Goal: Information Seeking & Learning: Learn about a topic

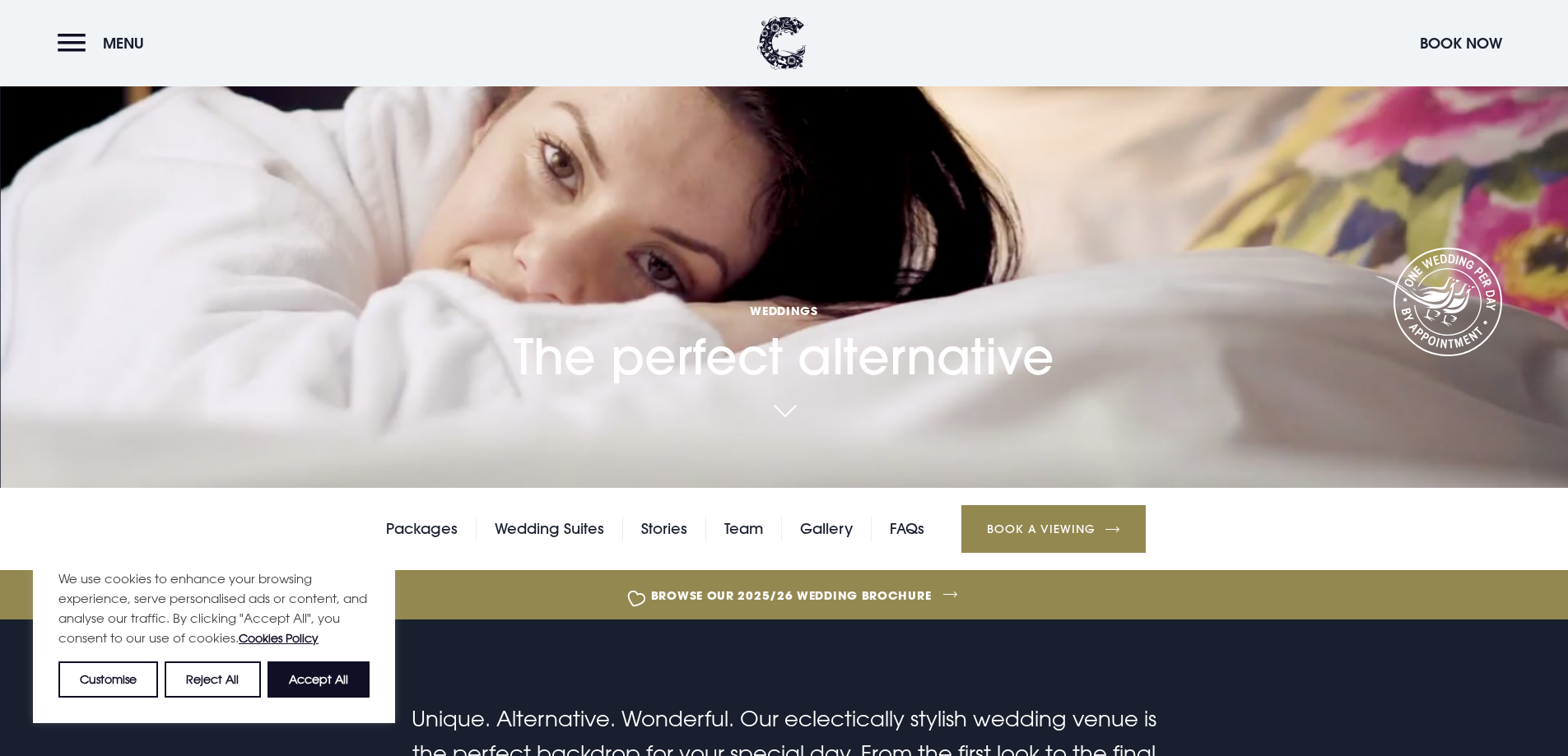
scroll to position [330, 0]
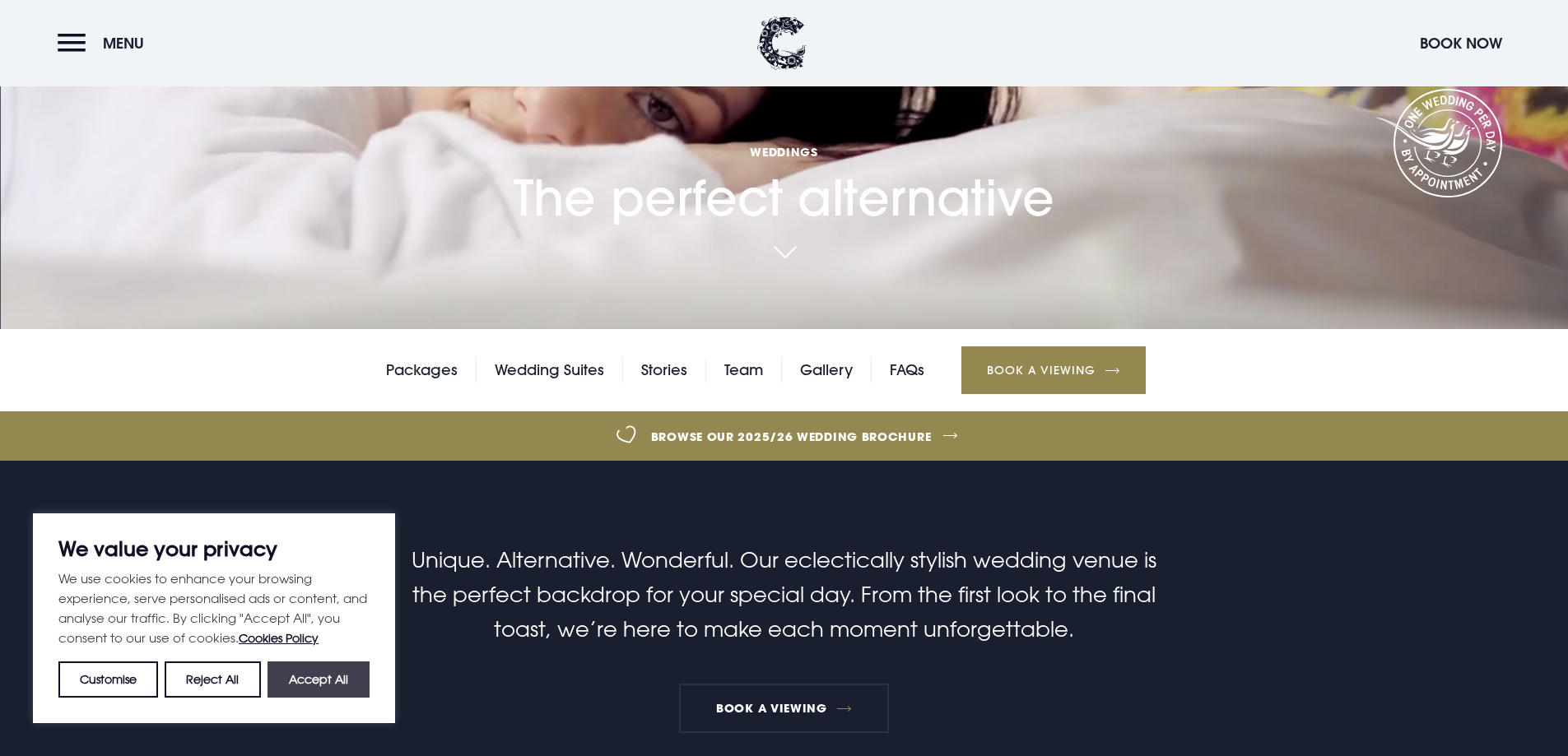
click at [309, 680] on button "Accept All" at bounding box center [319, 680] width 102 height 36
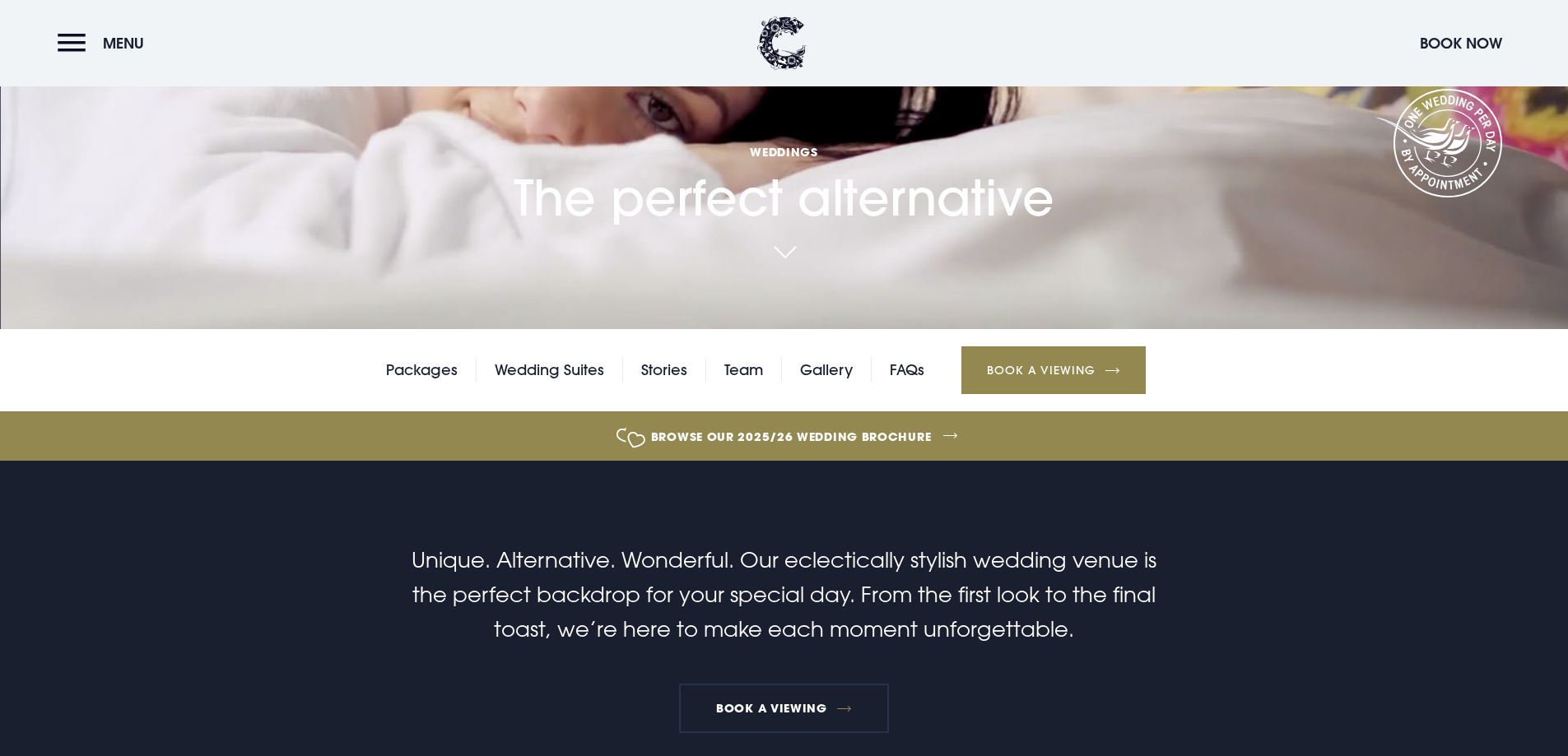
checkbox input "true"
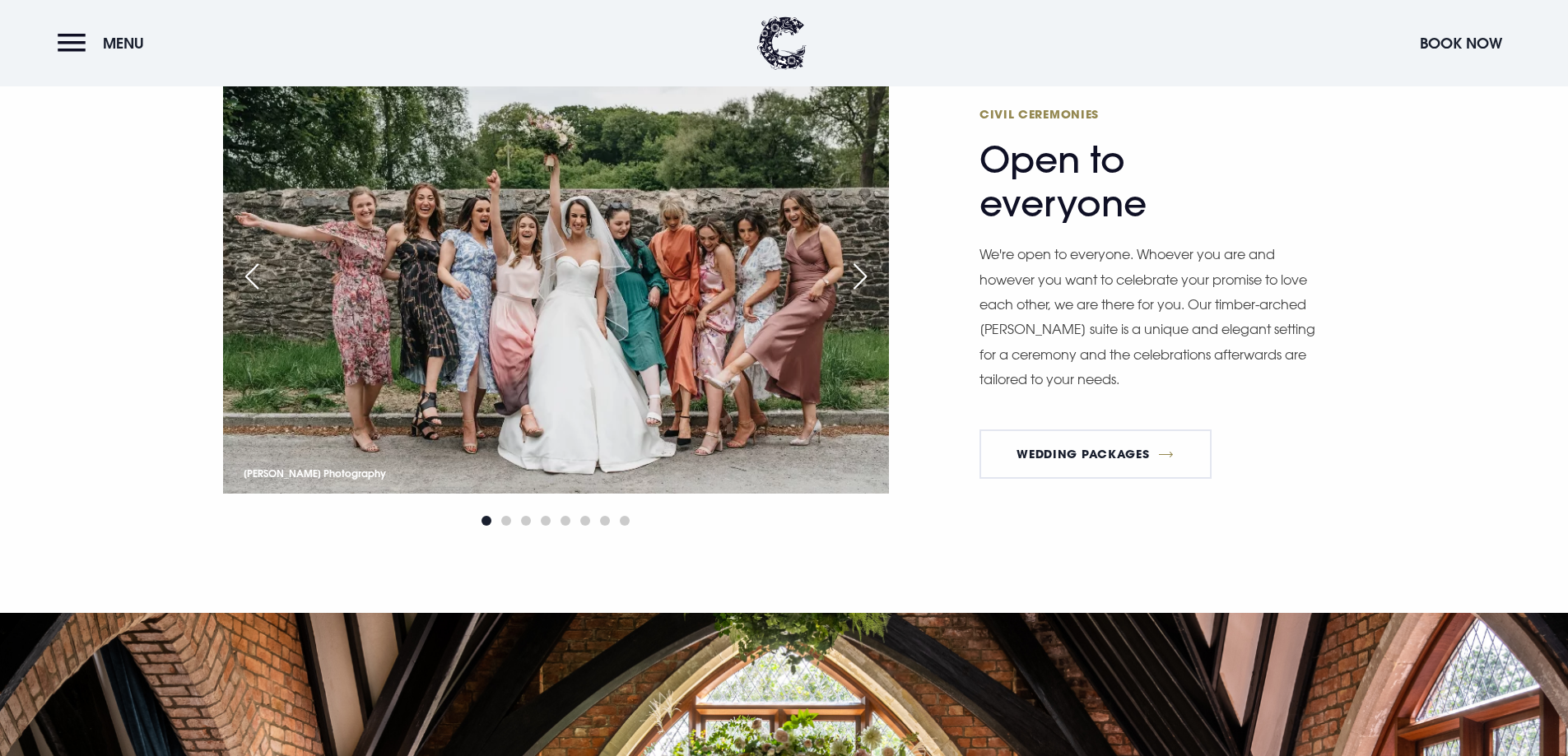
scroll to position [2387, 0]
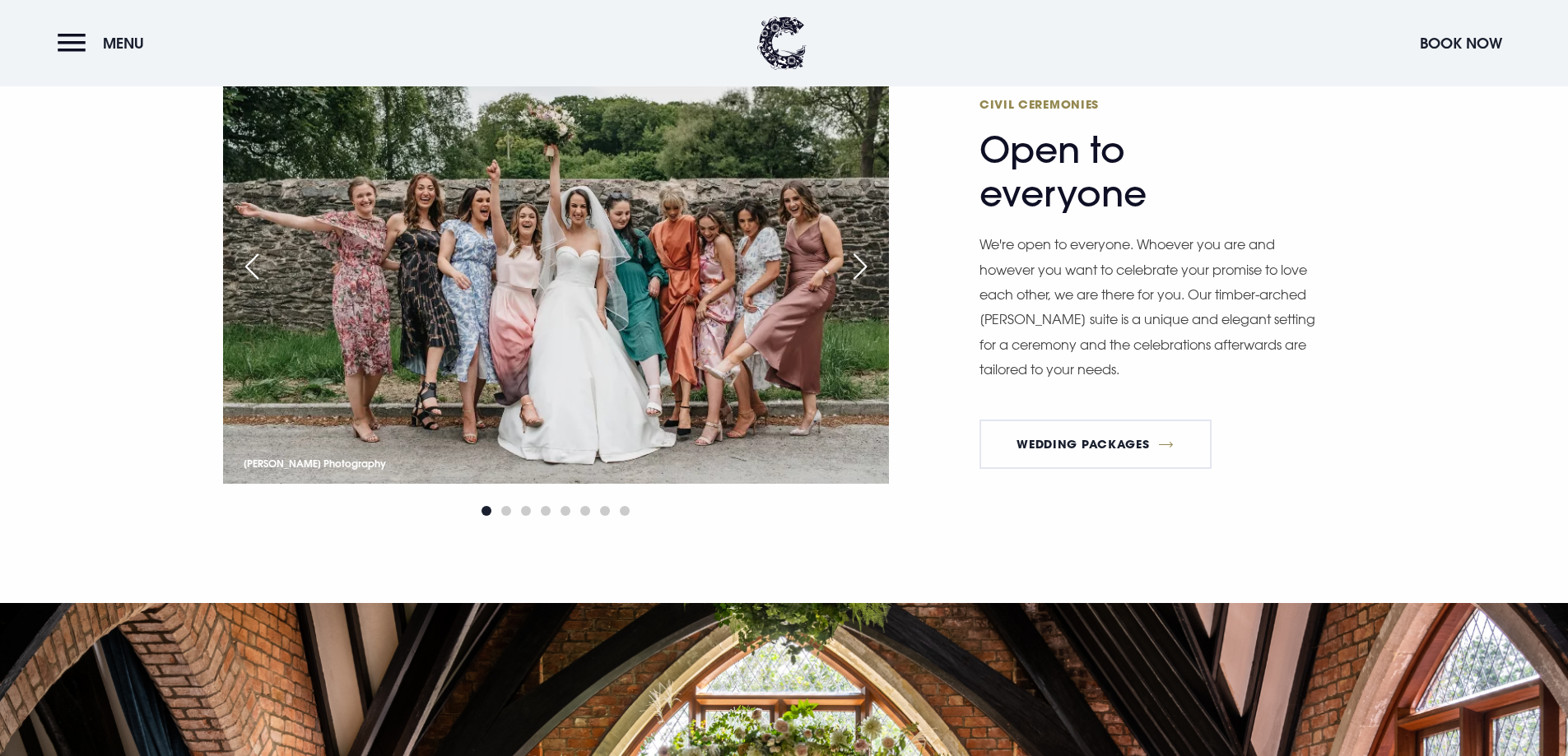
click at [863, 261] on div "Next slide" at bounding box center [860, 267] width 41 height 36
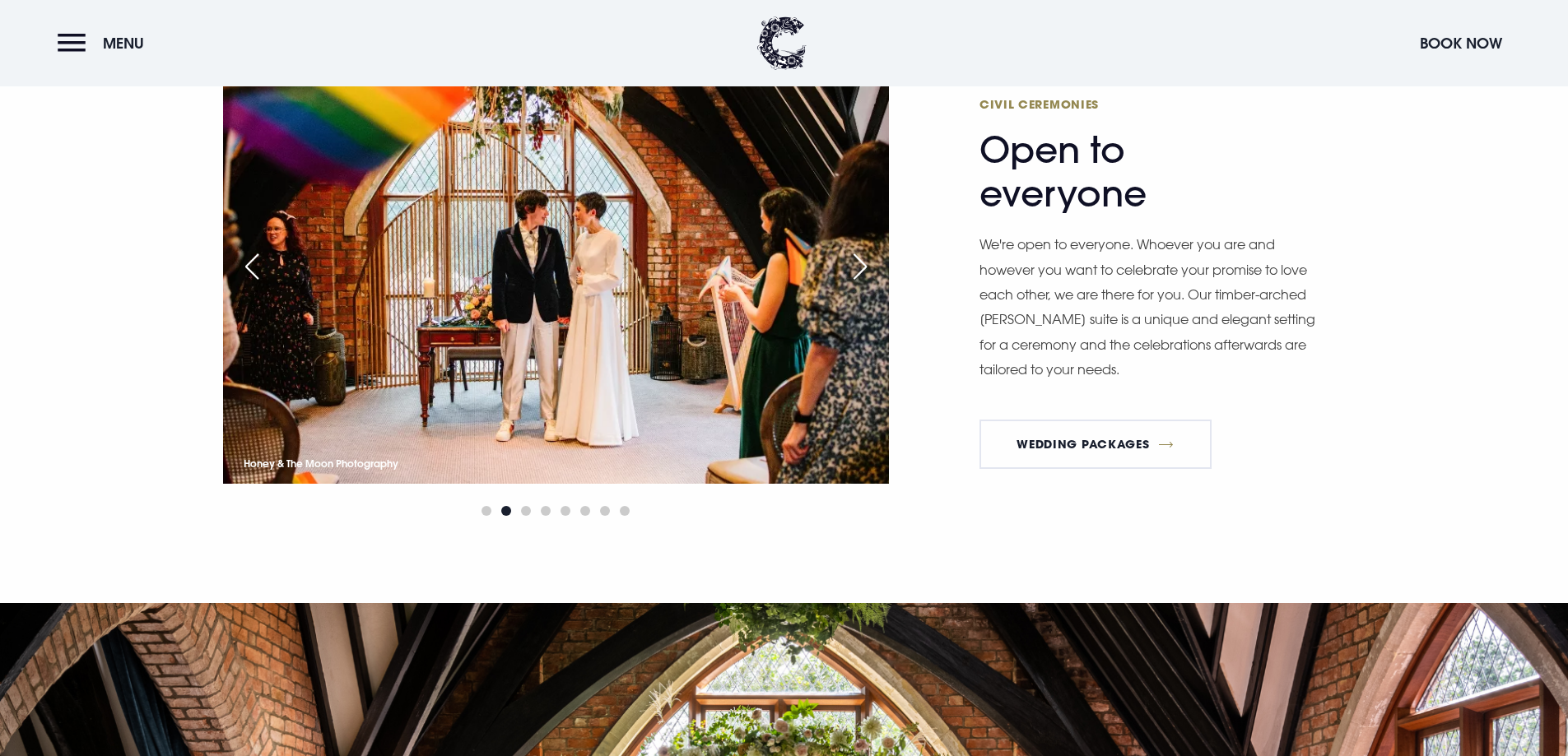
click at [863, 261] on div "Next slide" at bounding box center [860, 267] width 41 height 36
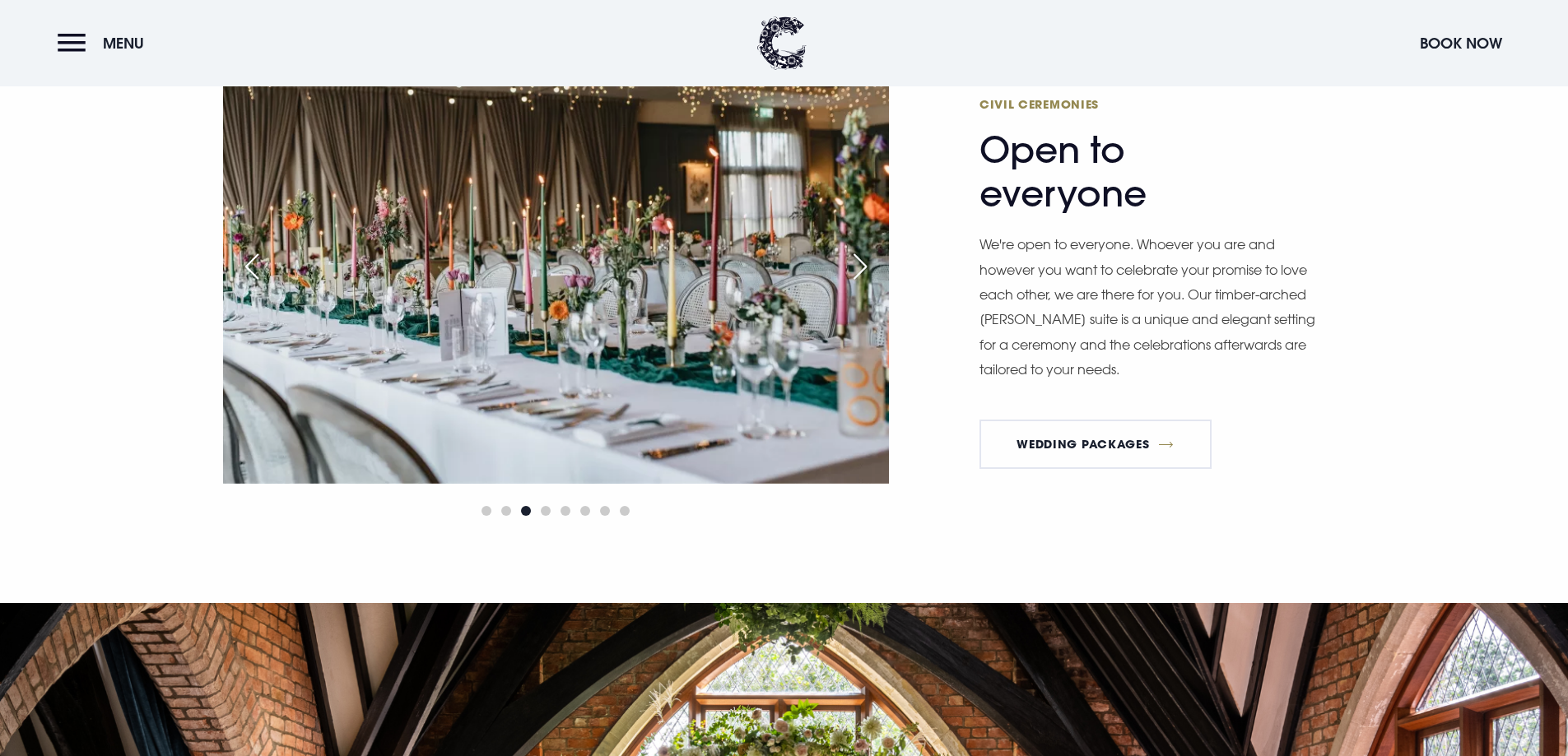
click at [863, 261] on div "Next slide" at bounding box center [860, 267] width 41 height 36
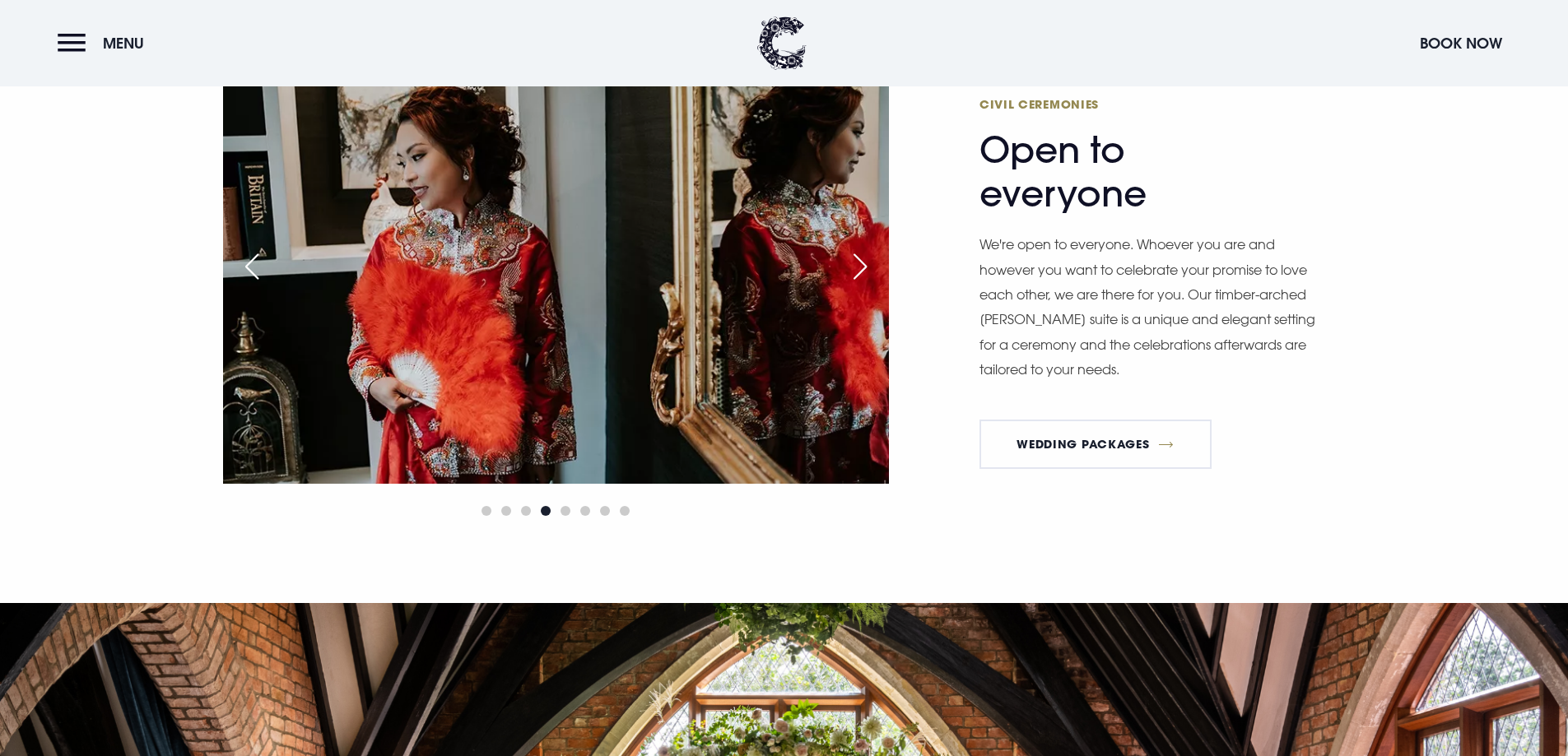
click at [863, 261] on div "Next slide" at bounding box center [860, 267] width 41 height 36
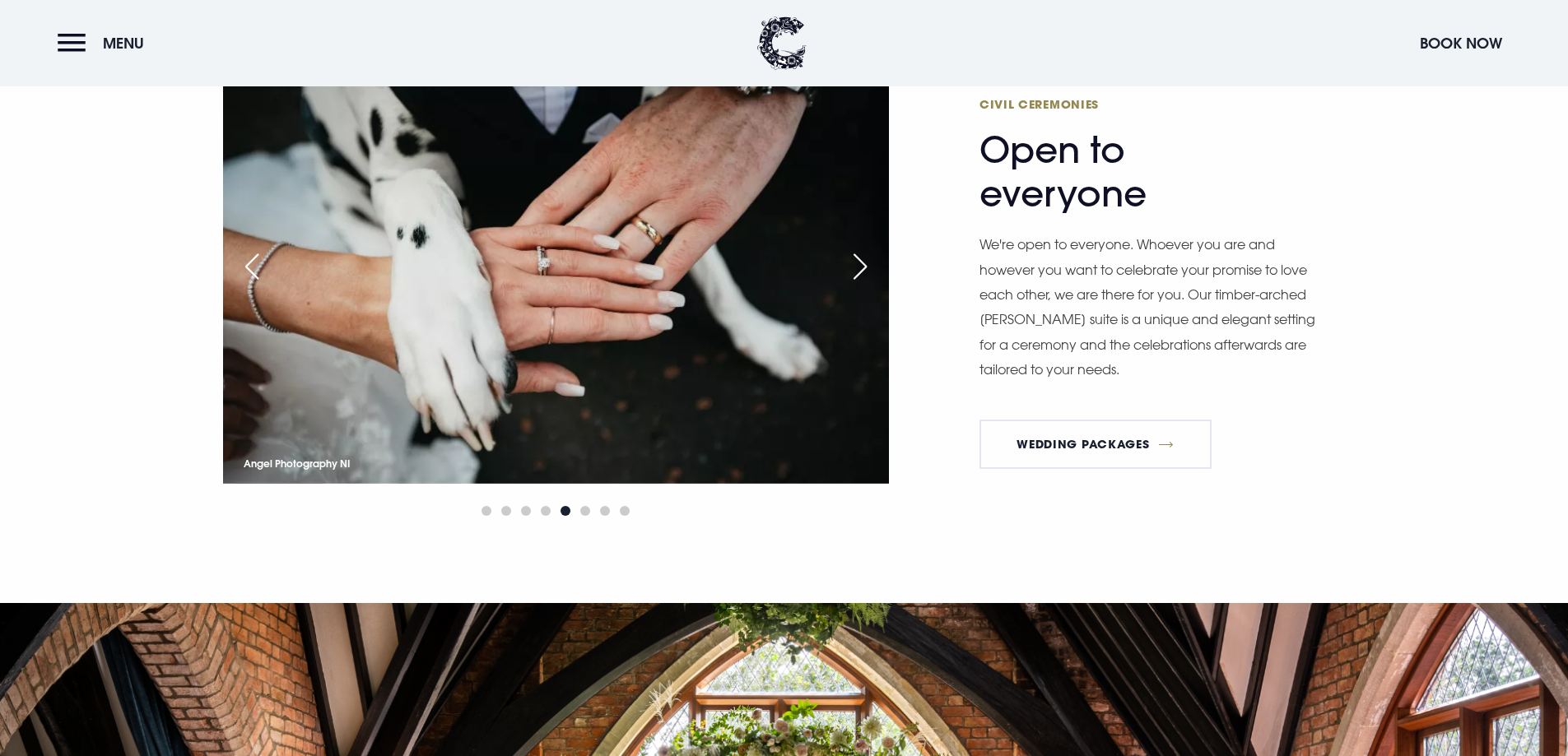
click at [863, 261] on div "Next slide" at bounding box center [860, 267] width 41 height 36
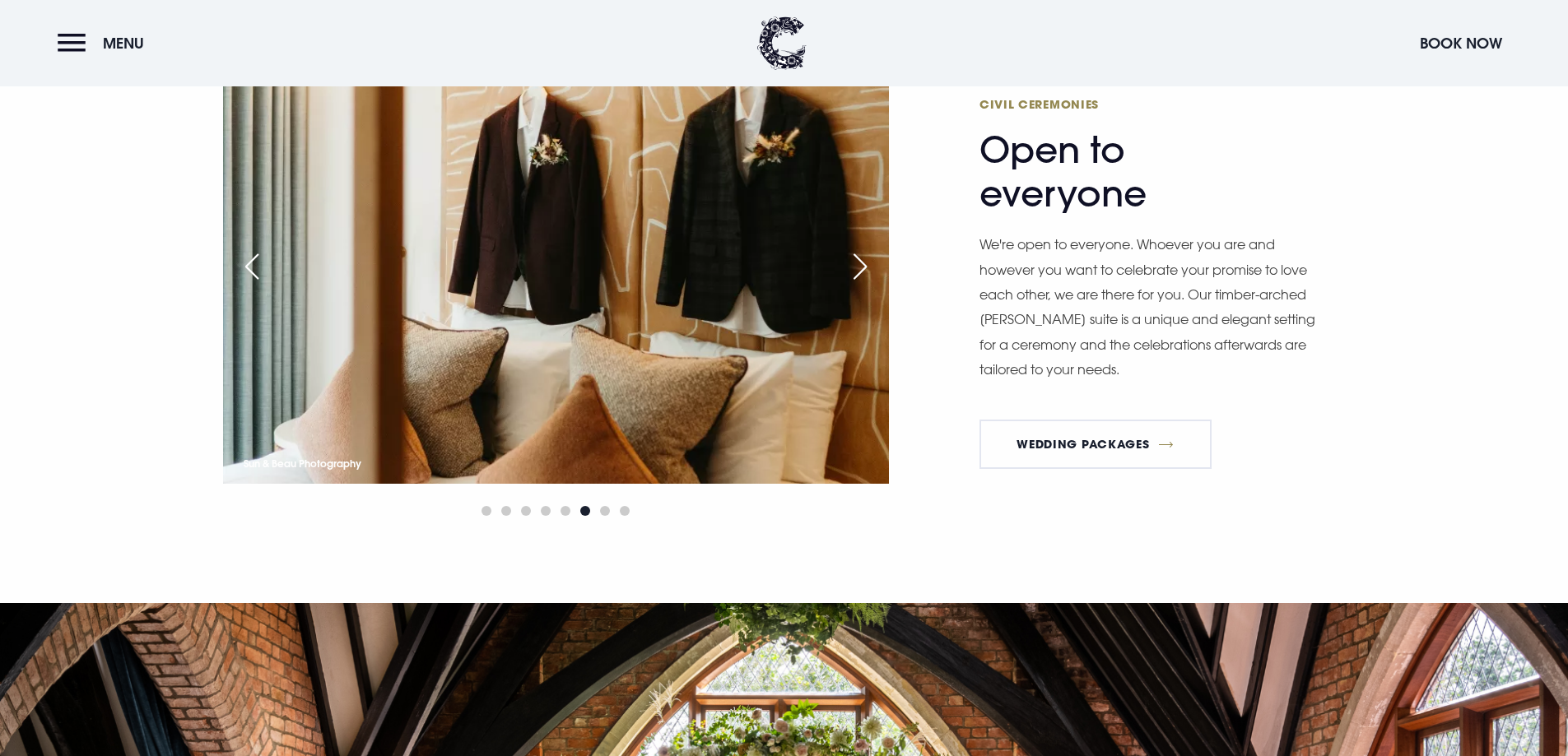
click at [863, 261] on div "Next slide" at bounding box center [860, 267] width 41 height 36
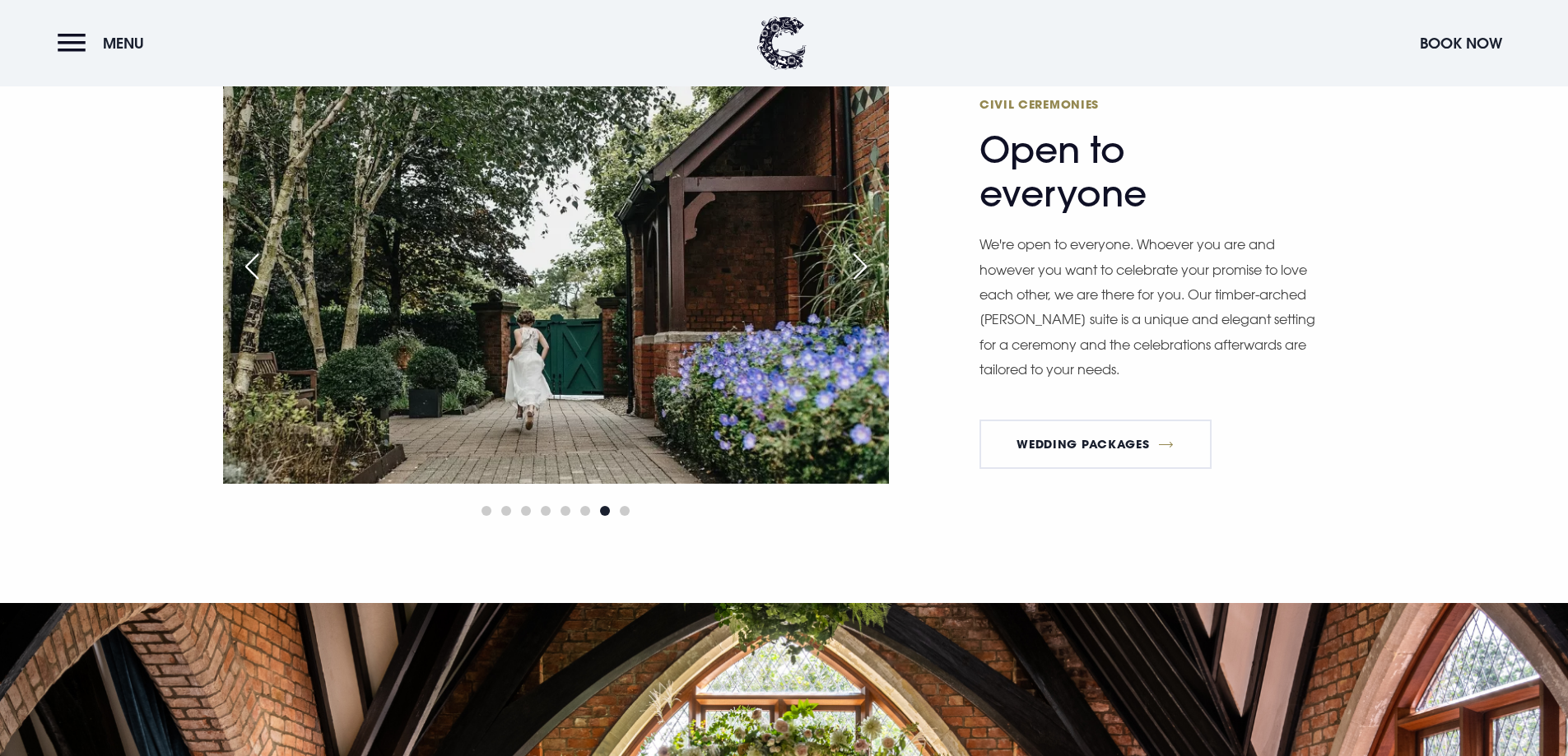
click at [863, 261] on div "Next slide" at bounding box center [860, 267] width 41 height 36
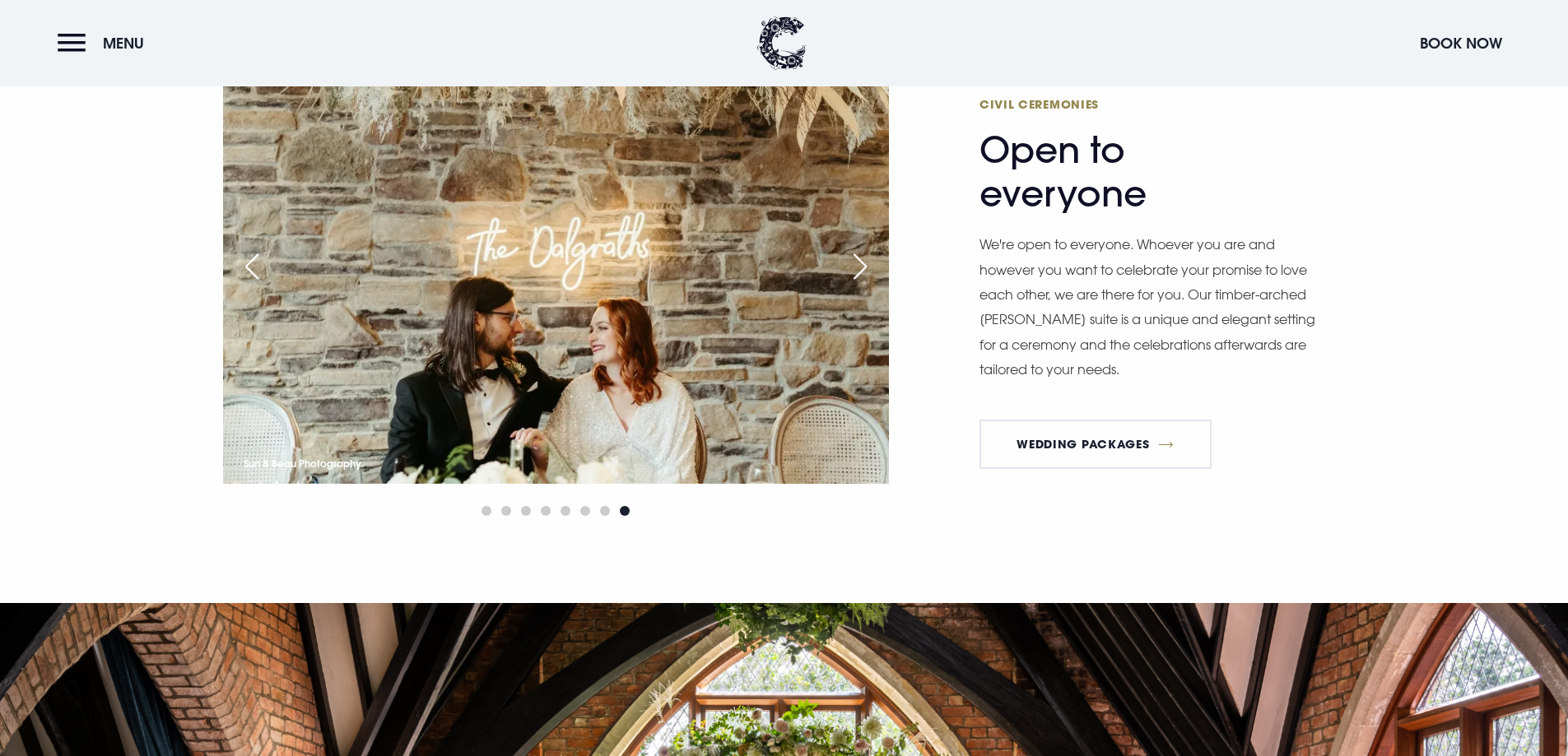
click at [863, 261] on div "Next slide" at bounding box center [860, 267] width 41 height 36
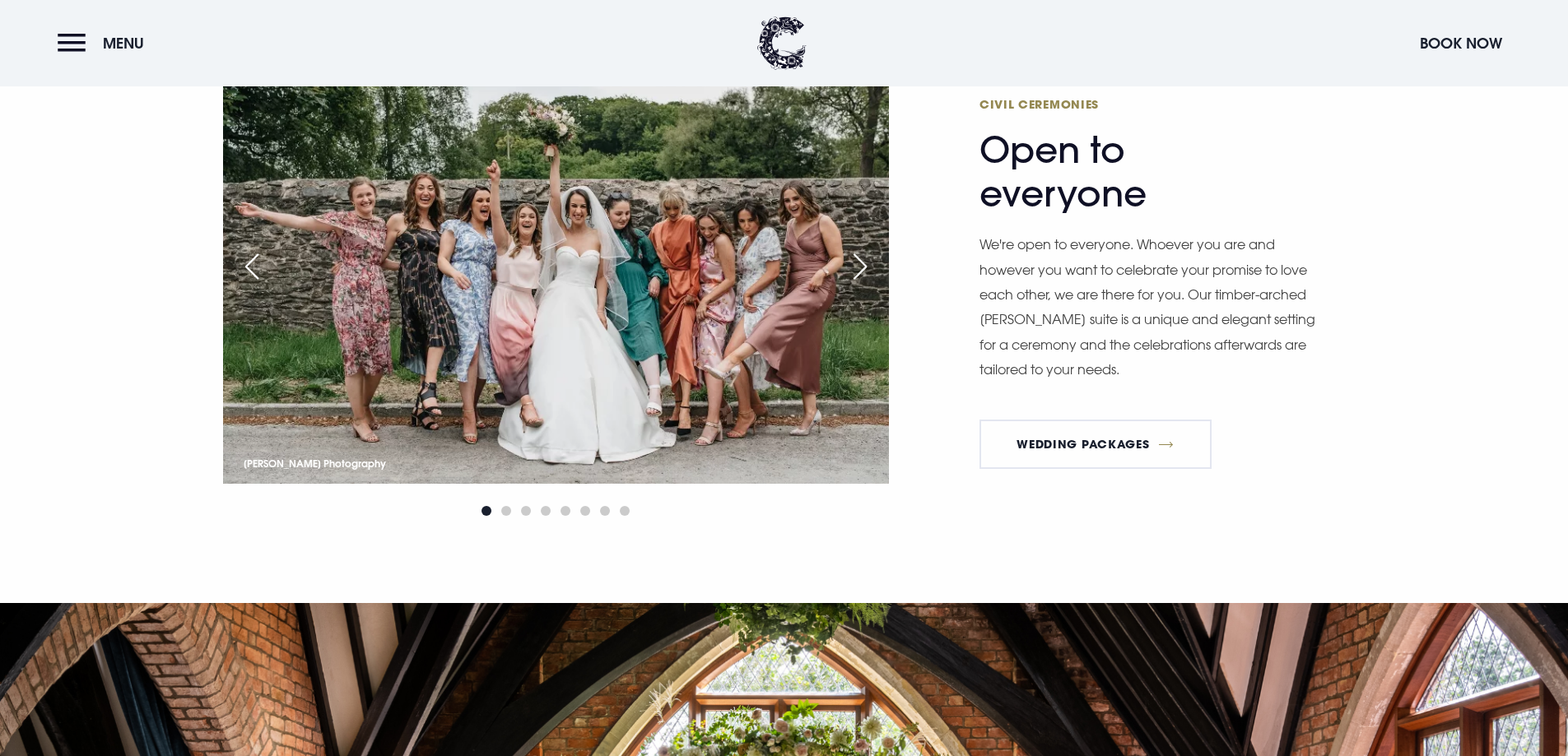
click at [863, 261] on div "Next slide" at bounding box center [860, 267] width 41 height 36
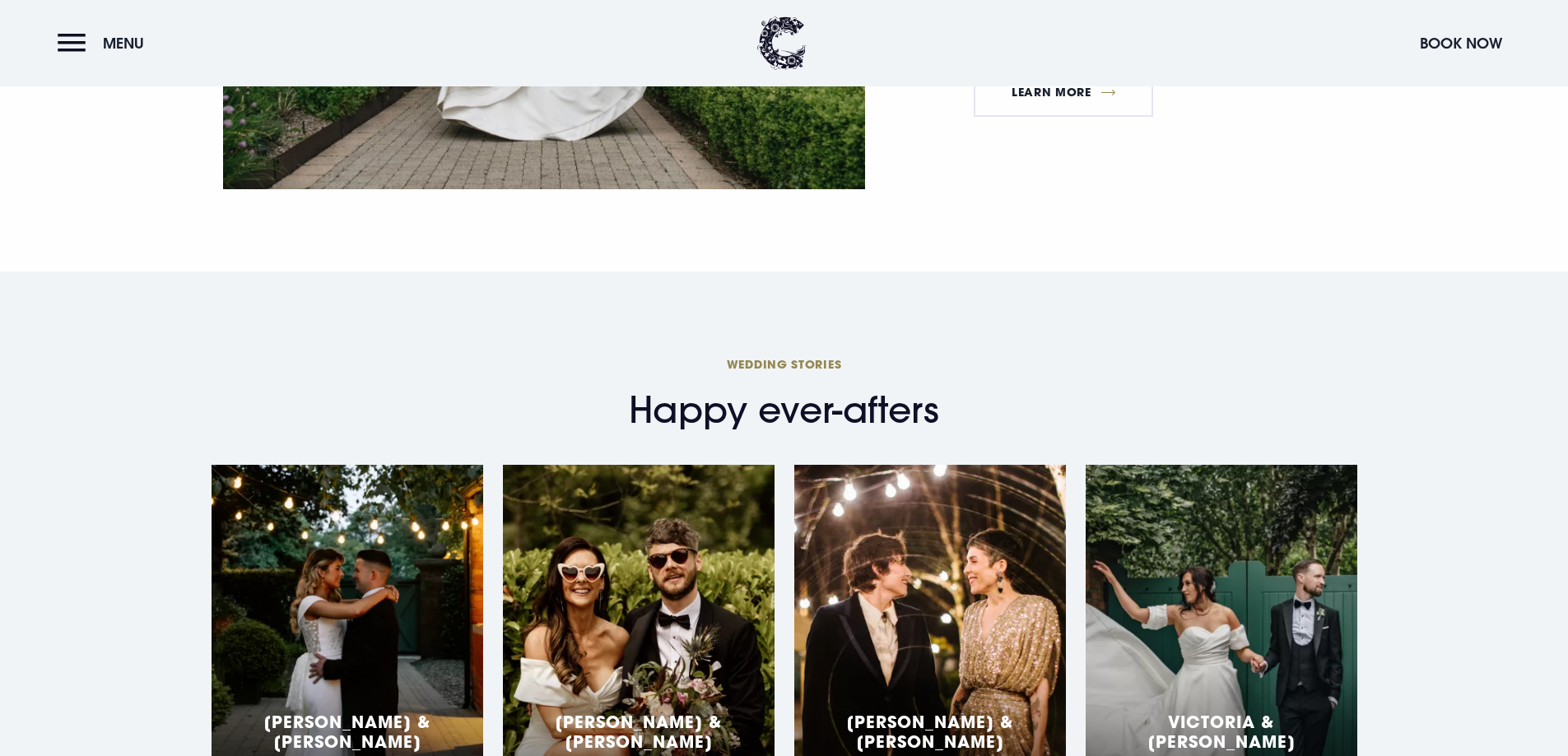
scroll to position [4691, 0]
